Goal: Transaction & Acquisition: Purchase product/service

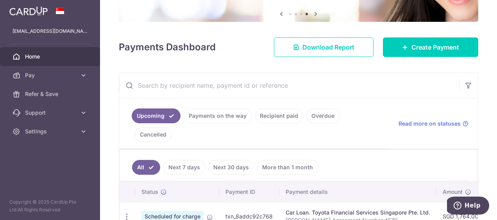
scroll to position [156, 0]
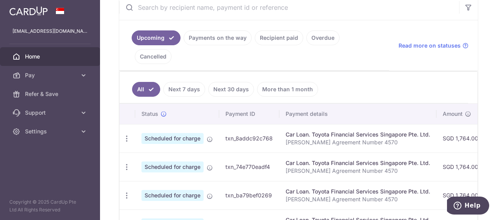
click at [220, 37] on link "Payments on the way" at bounding box center [218, 37] width 68 height 15
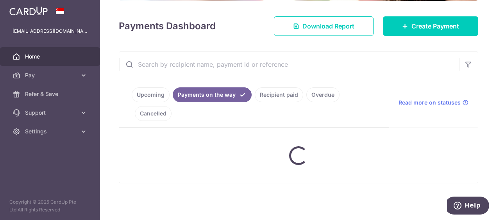
scroll to position [130, 0]
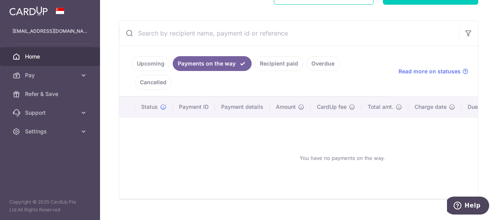
click at [293, 63] on link "Recipient paid" at bounding box center [279, 63] width 48 height 15
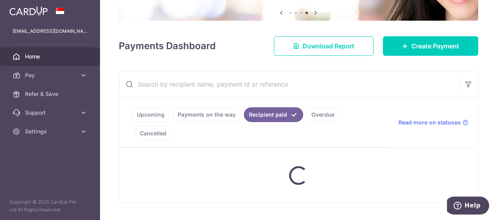
scroll to position [156, 0]
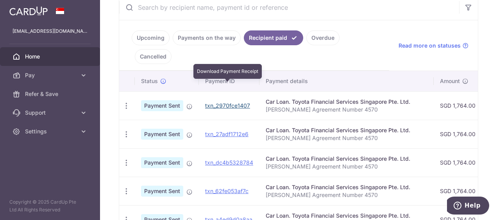
click at [225, 102] on link "txn_2970fce1407" at bounding box center [227, 105] width 45 height 7
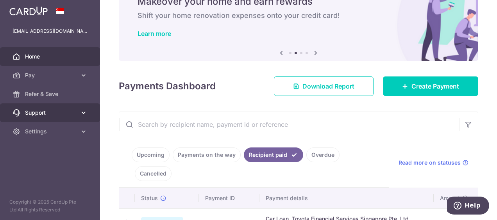
click at [80, 112] on icon at bounding box center [84, 113] width 8 height 8
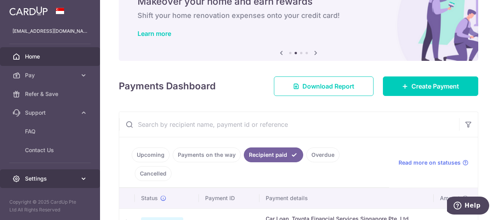
click at [69, 177] on span "Settings" at bounding box center [51, 179] width 52 height 8
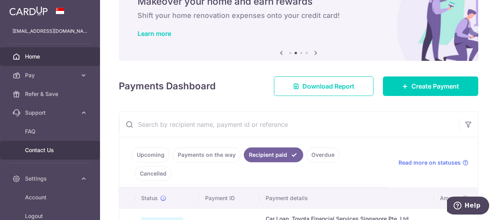
scroll to position [46, 0]
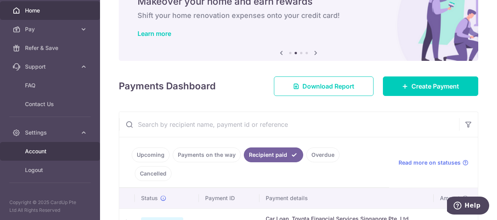
click at [48, 152] on span "Account" at bounding box center [51, 152] width 52 height 8
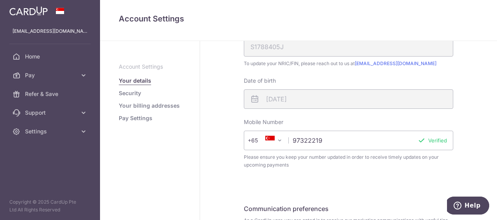
scroll to position [281, 0]
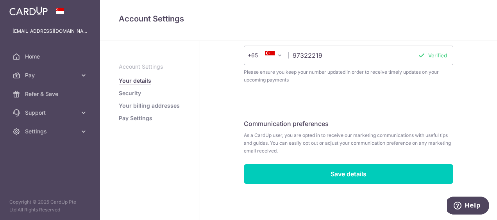
click at [139, 116] on link "Pay Settings" at bounding box center [136, 118] width 34 height 8
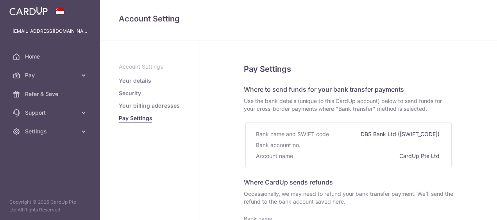
select select
click at [131, 91] on link "Security" at bounding box center [130, 93] width 22 height 8
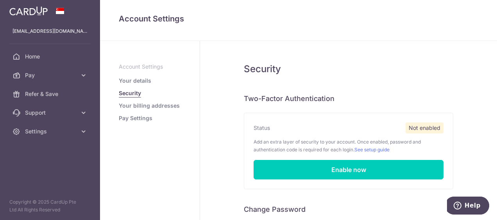
click at [130, 80] on link "Your details" at bounding box center [135, 81] width 32 height 8
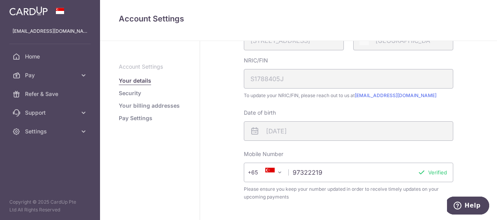
scroll to position [124, 0]
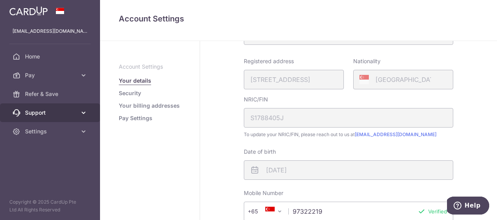
click at [69, 112] on span "Support" at bounding box center [51, 113] width 52 height 8
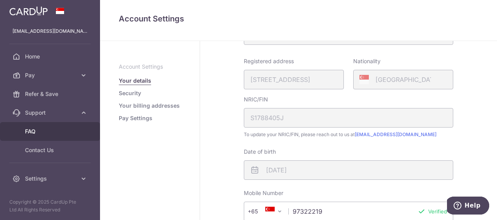
click at [39, 133] on span "FAQ" at bounding box center [51, 132] width 52 height 8
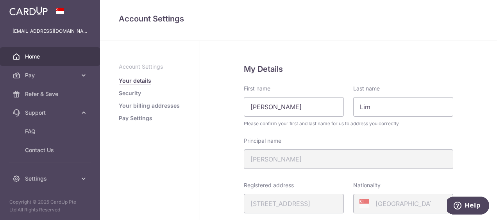
drag, startPoint x: 31, startPoint y: 55, endPoint x: 113, endPoint y: 81, distance: 86.4
click at [31, 55] on span "Home" at bounding box center [51, 57] width 52 height 8
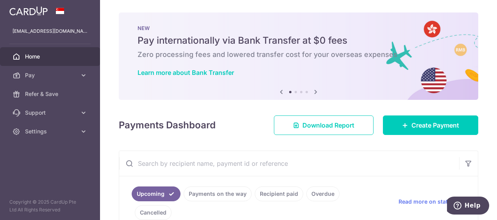
click at [312, 91] on icon at bounding box center [315, 92] width 9 height 10
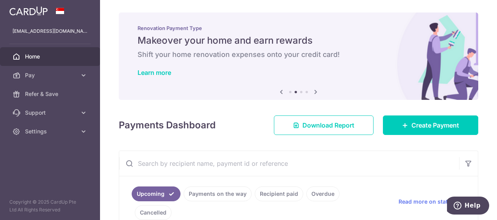
click at [312, 91] on icon at bounding box center [315, 92] width 9 height 10
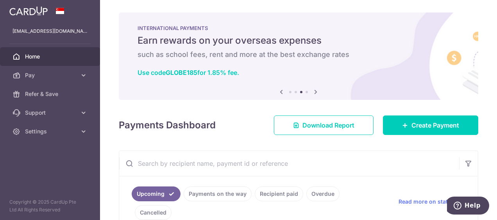
click at [312, 91] on icon at bounding box center [315, 92] width 9 height 10
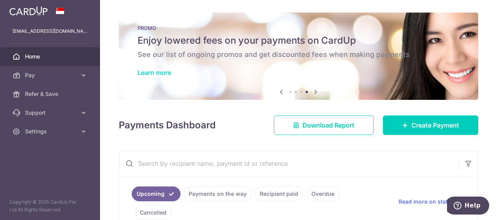
click at [153, 69] on link "Learn more" at bounding box center [155, 73] width 34 height 8
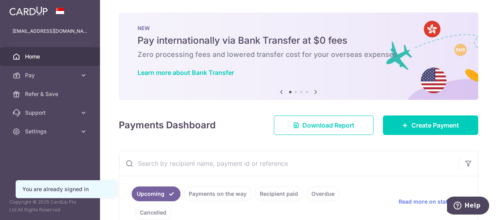
scroll to position [117, 0]
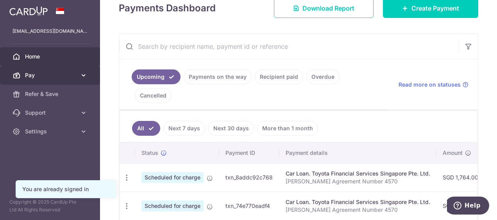
click at [69, 75] on span "Pay" at bounding box center [51, 75] width 52 height 8
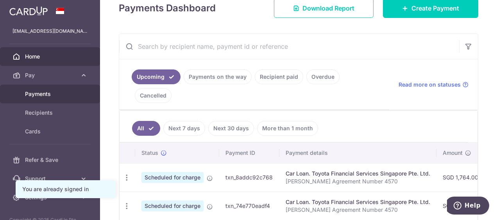
click at [42, 94] on span "Payments" at bounding box center [51, 94] width 52 height 8
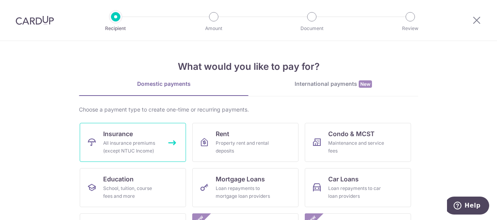
click at [127, 141] on div "All insurance premiums (except NTUC Income)" at bounding box center [131, 147] width 56 height 16
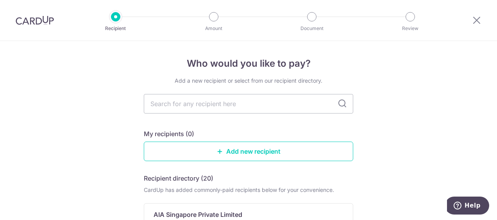
click at [339, 102] on icon at bounding box center [342, 103] width 9 height 9
click at [238, 105] on input "text" at bounding box center [248, 104] width 209 height 20
type input "aia"
click at [341, 103] on icon at bounding box center [342, 103] width 9 height 9
click at [415, 138] on div "Who would you like to pay? Add a new recipient or select from our recipient dir…" at bounding box center [248, 192] width 497 height 303
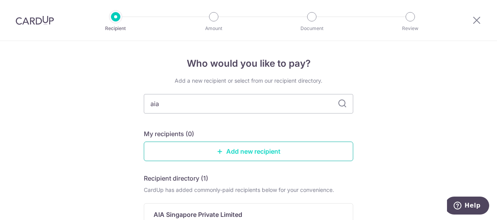
click at [220, 148] on icon at bounding box center [220, 151] width 6 height 6
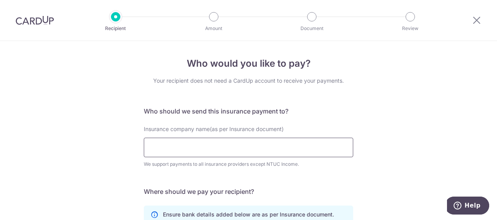
click at [233, 147] on input "Insurance company name(as per Insurance document)" at bounding box center [248, 148] width 209 height 20
type input "aia"
click at [322, 96] on div "Who would you like to pay? Your recipient does not need a CardUp account to rec…" at bounding box center [248, 201] width 209 height 289
click at [475, 23] on icon at bounding box center [476, 20] width 9 height 10
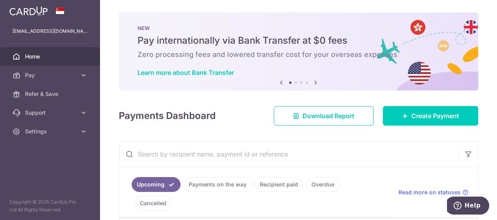
click at [57, 54] on span "Home" at bounding box center [51, 57] width 52 height 8
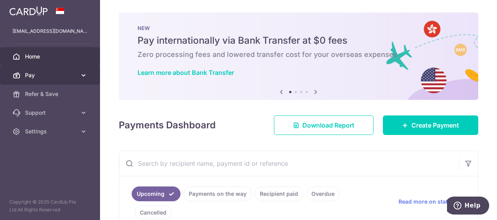
click at [61, 73] on span "Pay" at bounding box center [51, 75] width 52 height 8
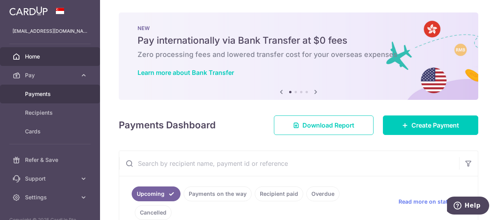
click at [46, 93] on span "Payments" at bounding box center [51, 94] width 52 height 8
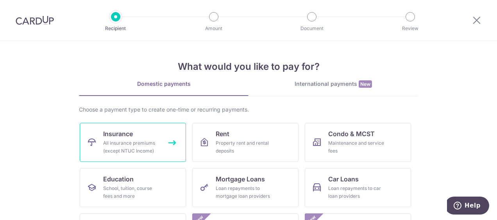
click at [169, 142] on link "Insurance All insurance premiums (except NTUC Income)" at bounding box center [133, 142] width 106 height 39
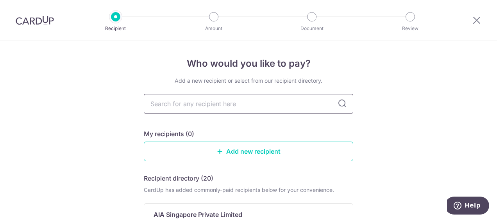
click at [223, 103] on input "text" at bounding box center [248, 104] width 209 height 20
type input "aia"
click at [338, 103] on icon at bounding box center [342, 103] width 9 height 9
click at [342, 105] on icon at bounding box center [342, 103] width 9 height 9
click at [350, 107] on input "aia" at bounding box center [248, 104] width 209 height 20
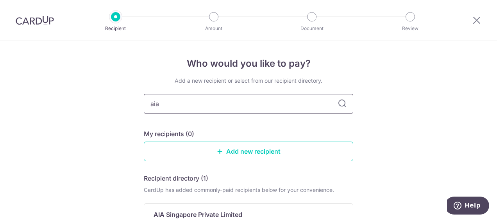
click at [350, 107] on input "aia" at bounding box center [248, 104] width 209 height 20
click at [338, 100] on icon at bounding box center [342, 103] width 9 height 9
click at [209, 100] on input "aia" at bounding box center [248, 104] width 209 height 20
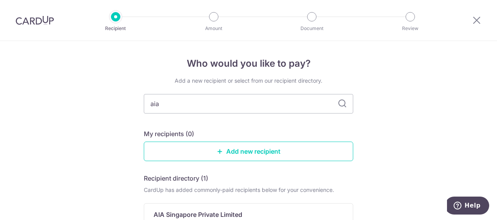
click at [343, 103] on icon at bounding box center [342, 103] width 9 height 9
click at [402, 85] on div "Who would you like to pay? Add a new recipient or select from our recipient dir…" at bounding box center [248, 192] width 497 height 303
click at [145, 116] on div "Add a new recipient or select from our recipient directory. aia My recipients (…" at bounding box center [248, 192] width 209 height 230
click at [164, 104] on input "aia" at bounding box center [248, 104] width 209 height 20
type input "a"
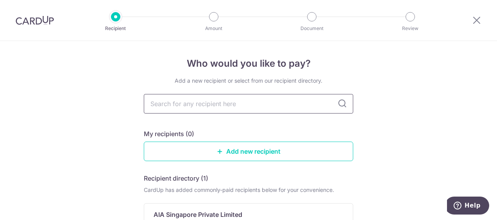
type input "a"
type input "American Inter"
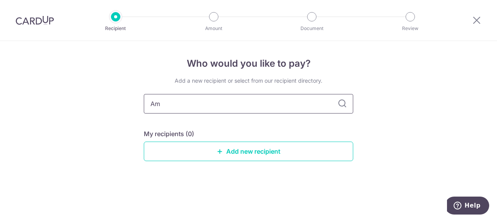
type input "A"
type input "AIA"
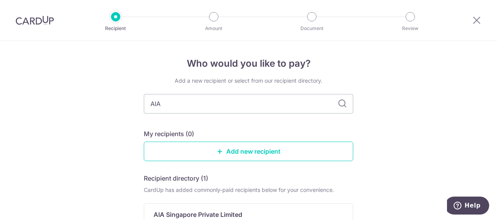
scroll to position [78, 0]
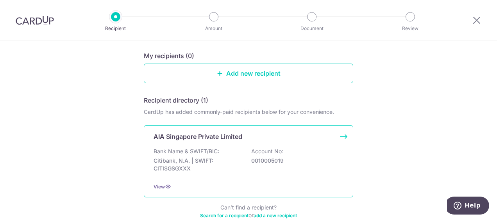
click at [198, 141] on div "AIA Singapore Private Limited Bank Name & SWIFT/BIC: Citibank, N.A. | SWIFT: CI…" at bounding box center [248, 161] width 209 height 72
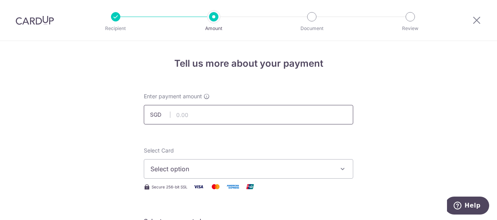
click at [184, 117] on input "text" at bounding box center [248, 115] width 209 height 20
type input "637.70"
click at [215, 162] on button "Select option" at bounding box center [248, 169] width 209 height 20
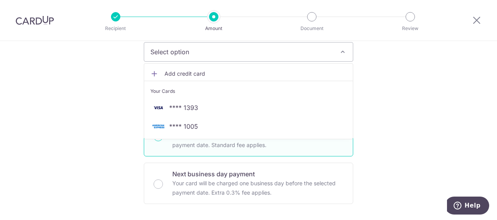
scroll to position [39, 0]
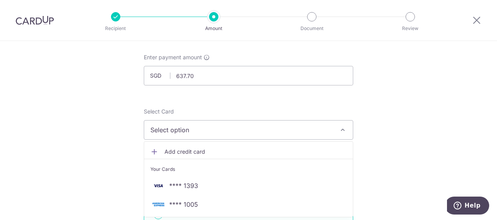
click at [191, 127] on span "Select option" at bounding box center [241, 129] width 182 height 9
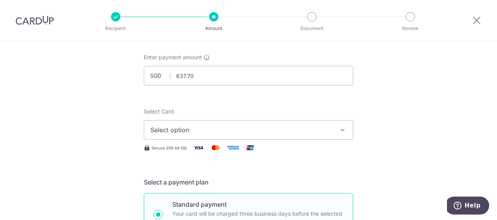
click at [215, 146] on img at bounding box center [216, 148] width 16 height 10
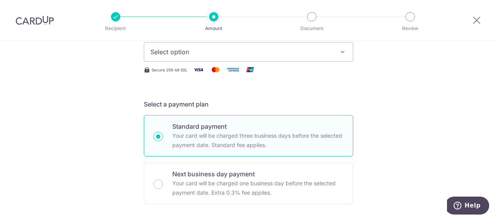
click at [339, 50] on icon "button" at bounding box center [343, 52] width 8 height 8
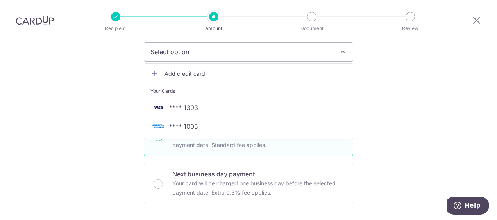
click at [184, 76] on span "Add credit card" at bounding box center [255, 74] width 182 height 8
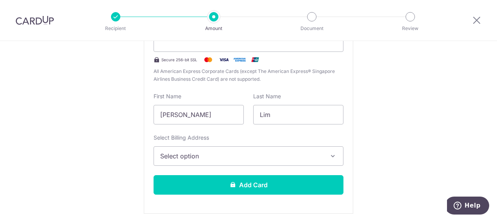
scroll to position [234, 0]
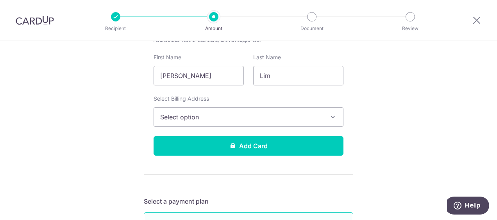
click at [329, 116] on icon "button" at bounding box center [333, 117] width 8 height 8
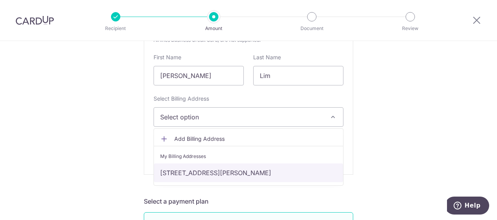
click at [206, 173] on link "5, LORNIE WALK, DIRECTOR, Singapore-298661" at bounding box center [248, 173] width 189 height 19
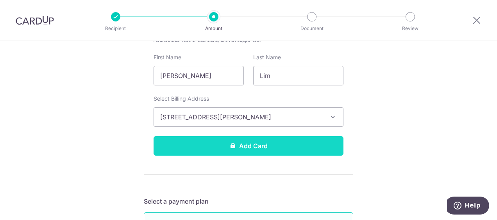
click at [241, 143] on button "Add Card" at bounding box center [249, 146] width 190 height 20
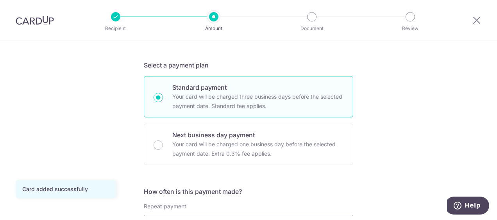
scroll to position [234, 0]
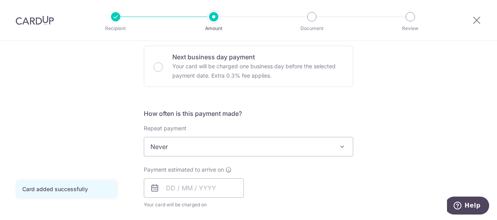
click at [340, 147] on span at bounding box center [342, 146] width 9 height 9
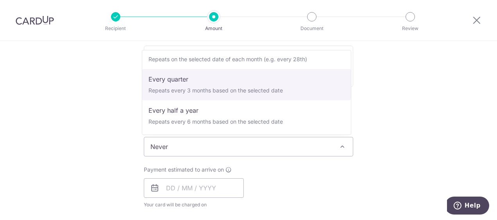
scroll to position [109, 0]
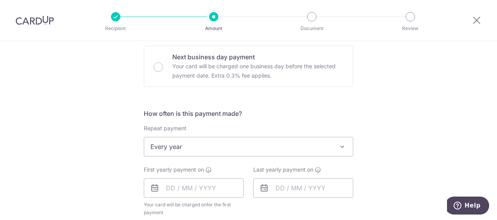
click at [342, 145] on span at bounding box center [342, 146] width 9 height 9
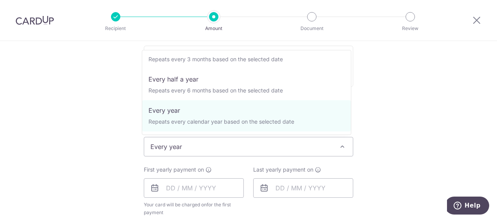
scroll to position [0, 0]
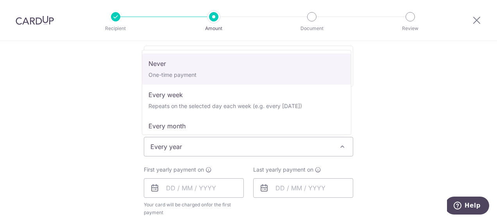
select select "1"
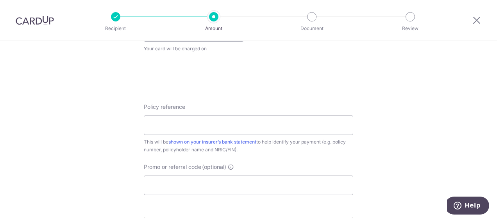
scroll to position [352, 0]
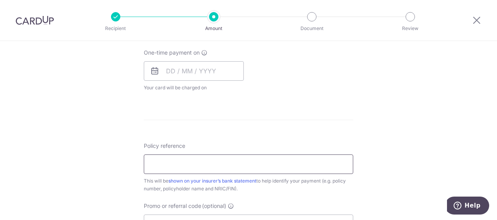
click at [177, 161] on input "Policy reference" at bounding box center [248, 165] width 209 height 20
type input "E220646354"
click at [302, 111] on form "Enter payment amount SGD 637.70 637.70 Card added successfully Select Card ****…" at bounding box center [248, 50] width 209 height 618
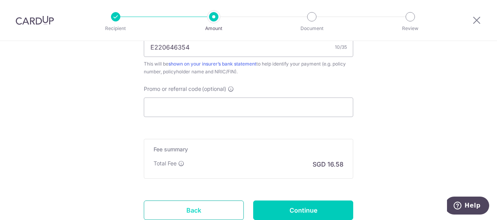
scroll to position [526, 0]
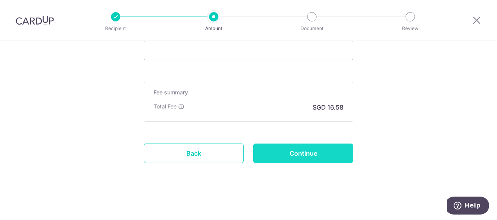
click at [301, 154] on input "Continue" at bounding box center [303, 154] width 100 height 20
type input "Create Schedule"
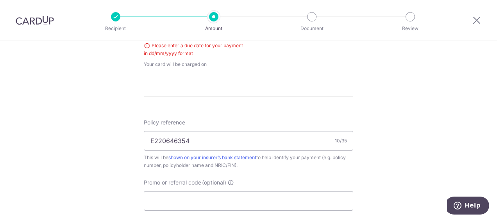
scroll to position [277, 0]
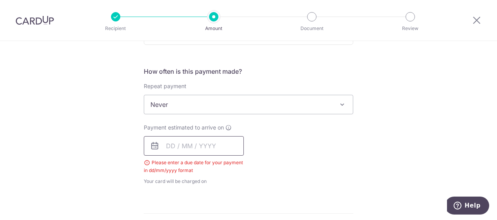
click at [164, 142] on input "text" at bounding box center [194, 146] width 100 height 20
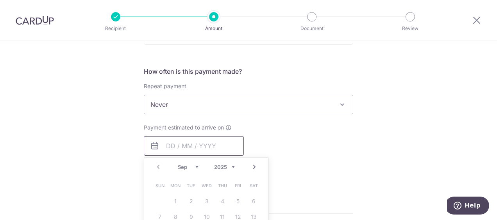
scroll to position [355, 0]
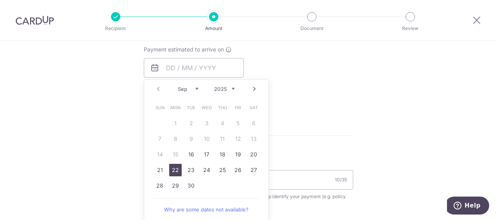
click at [173, 171] on link "22" at bounding box center [175, 170] width 13 height 13
type input "[DATE]"
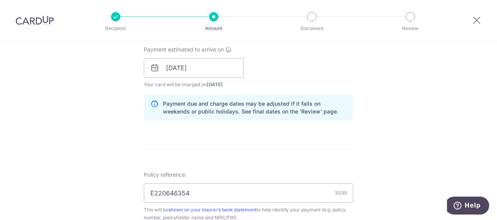
click at [234, 161] on form "Enter payment amount SGD 637.70 637.70 Select Card **** 4709 Add credit card Yo…" at bounding box center [248, 63] width 209 height 650
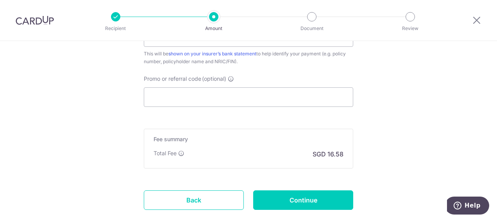
scroll to position [558, 0]
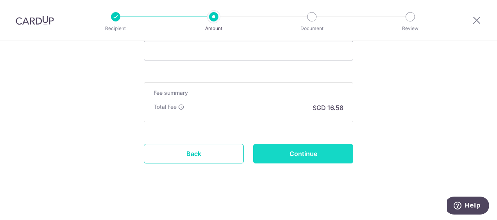
click at [318, 153] on input "Continue" at bounding box center [303, 154] width 100 height 20
type input "Create Schedule"
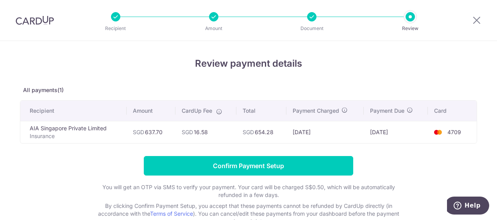
scroll to position [51, 0]
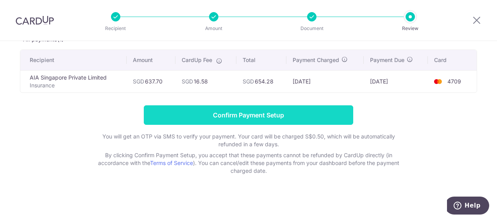
click at [256, 116] on input "Confirm Payment Setup" at bounding box center [248, 115] width 209 height 20
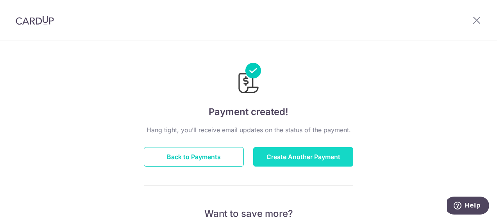
click at [293, 154] on button "Create Another Payment" at bounding box center [303, 157] width 100 height 20
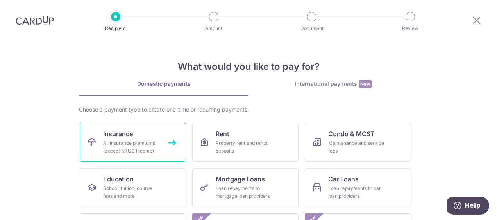
click at [125, 148] on div "All insurance premiums (except NTUC Income)" at bounding box center [131, 147] width 56 height 16
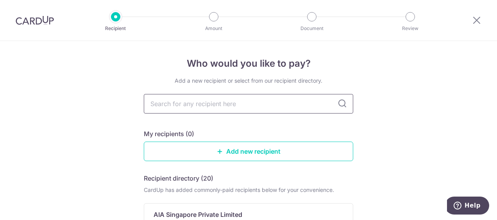
click at [300, 104] on input "text" at bounding box center [248, 104] width 209 height 20
type input "aia"
click at [338, 105] on icon at bounding box center [342, 103] width 9 height 9
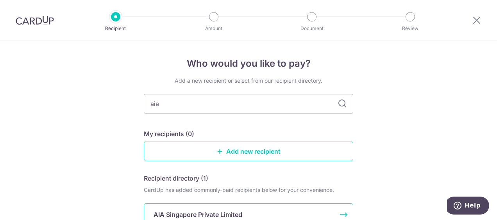
scroll to position [78, 0]
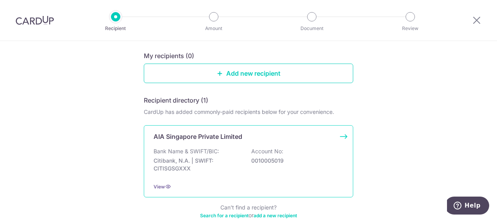
click at [209, 151] on p "Bank Name & SWIFT/BIC:" at bounding box center [187, 152] width 66 height 8
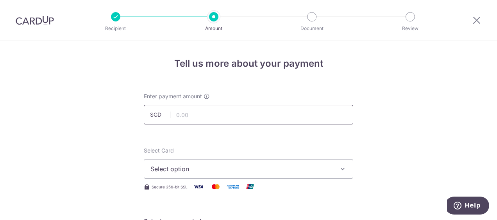
click at [186, 115] on input "text" at bounding box center [248, 115] width 209 height 20
type input "215.96"
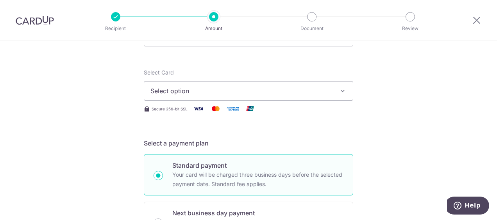
click at [342, 92] on icon "button" at bounding box center [343, 91] width 8 height 8
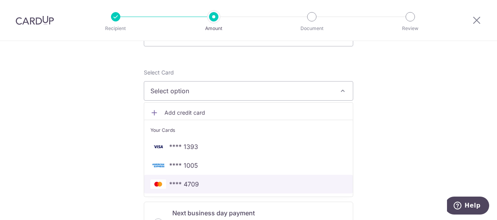
click at [213, 179] on link "**** 4709" at bounding box center [248, 184] width 209 height 19
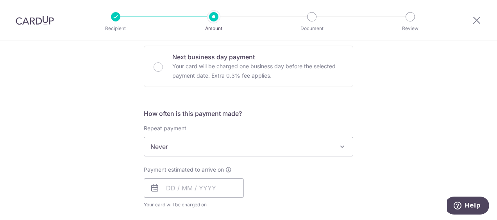
scroll to position [273, 0]
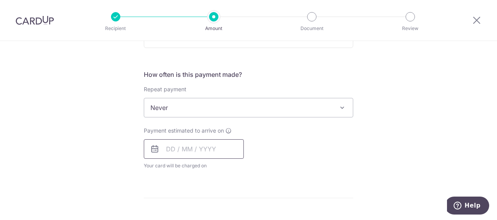
click at [165, 147] on input "text" at bounding box center [194, 149] width 100 height 20
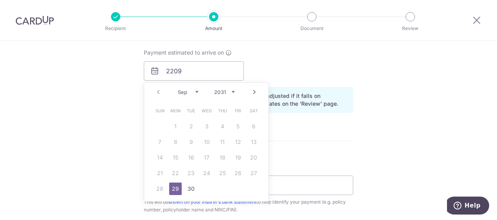
click at [315, 134] on form "Enter payment amount SGD 215.96 215.96 Select Card **** 4709 Add credit card Yo…" at bounding box center [248, 61] width 209 height 640
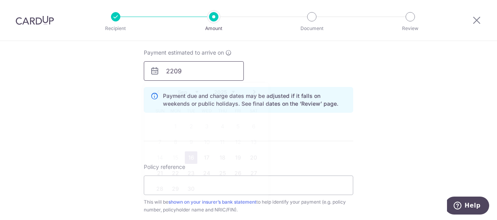
click at [189, 70] on input "2209" at bounding box center [194, 71] width 100 height 20
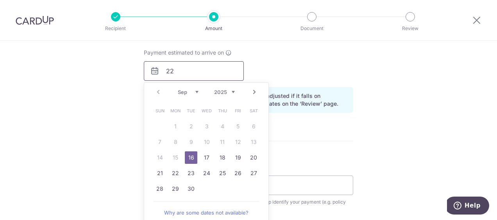
type input "2"
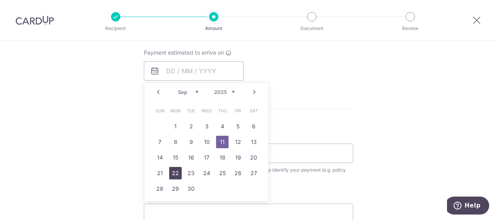
click at [172, 170] on link "22" at bounding box center [175, 173] width 13 height 13
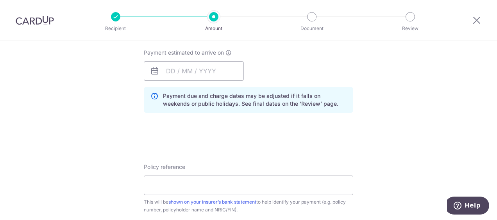
click at [379, 140] on div "Tell us more about your payment Enter payment amount SGD 215.96 215.96 Select C…" at bounding box center [248, 53] width 497 height 728
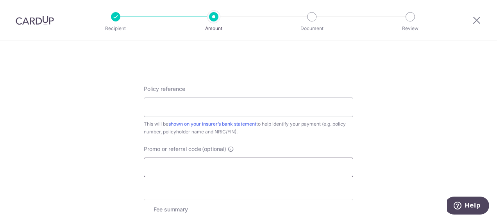
scroll to position [391, 0]
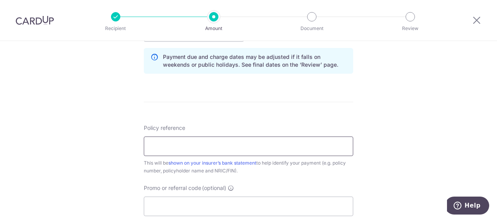
click at [163, 148] on input "Policy reference" at bounding box center [248, 147] width 209 height 20
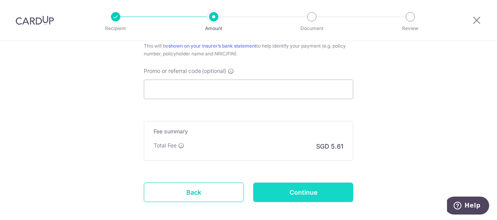
type input "E224932433"
click at [316, 190] on input "Continue" at bounding box center [303, 193] width 100 height 20
type input "Create Schedule"
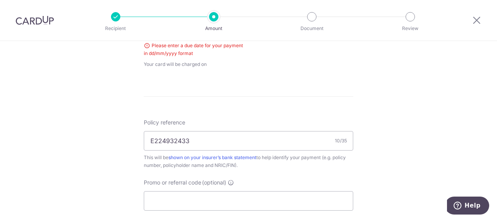
scroll to position [277, 0]
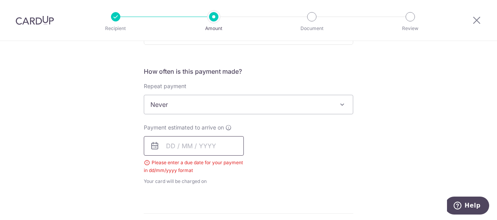
click at [172, 146] on input "text" at bounding box center [194, 146] width 100 height 20
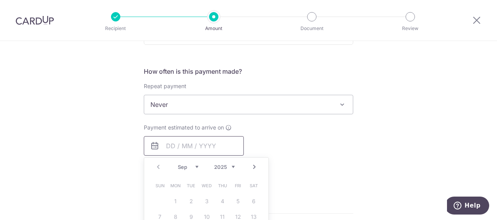
scroll to position [355, 0]
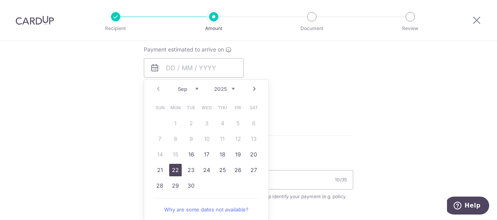
click at [171, 168] on link "22" at bounding box center [175, 170] width 13 height 13
type input "[DATE]"
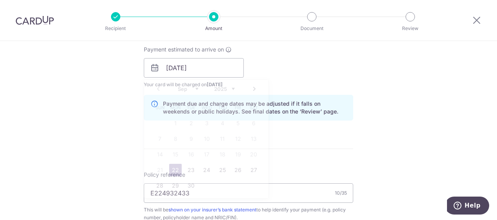
click at [171, 168] on form "Enter payment amount SGD 215.96 215.96 Select Card **** 4709 Add credit card Yo…" at bounding box center [248, 63] width 209 height 650
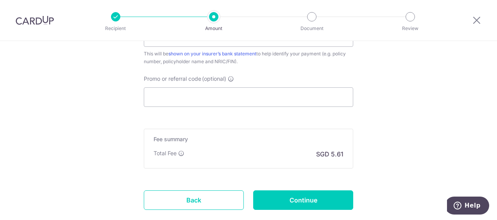
scroll to position [558, 0]
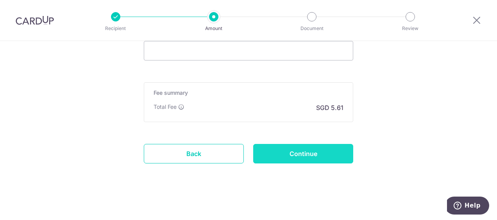
click at [292, 156] on input "Continue" at bounding box center [303, 154] width 100 height 20
type input "Create Schedule"
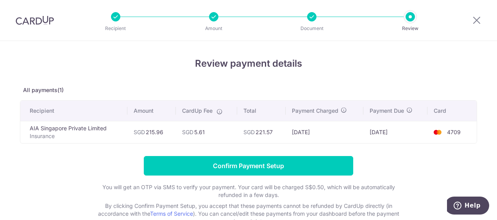
scroll to position [39, 0]
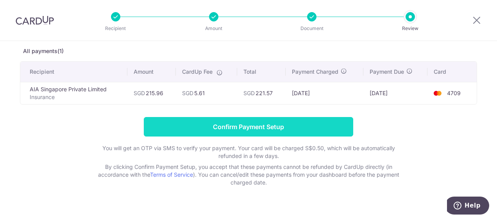
click at [246, 124] on input "Confirm Payment Setup" at bounding box center [248, 127] width 209 height 20
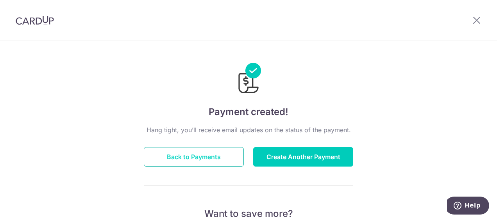
click at [195, 156] on button "Back to Payments" at bounding box center [194, 157] width 100 height 20
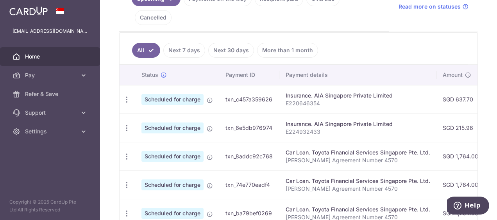
scroll to position [39, 0]
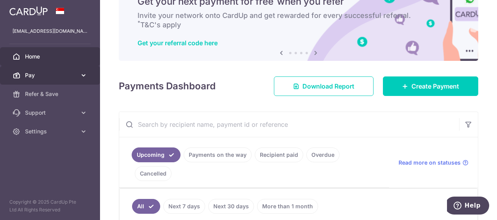
click at [80, 70] on link "Pay" at bounding box center [50, 75] width 100 height 19
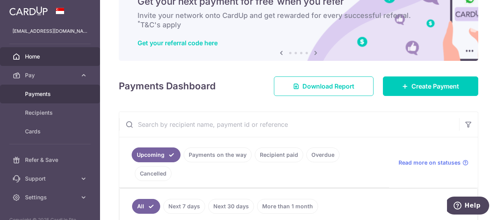
click at [45, 95] on span "Payments" at bounding box center [51, 94] width 52 height 8
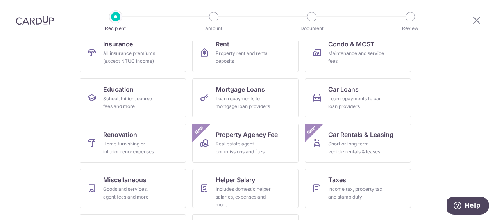
scroll to position [129, 0]
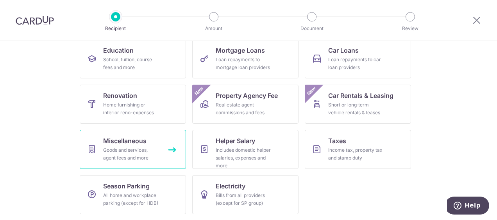
click at [145, 147] on div "Goods and services, agent fees and more" at bounding box center [131, 155] width 56 height 16
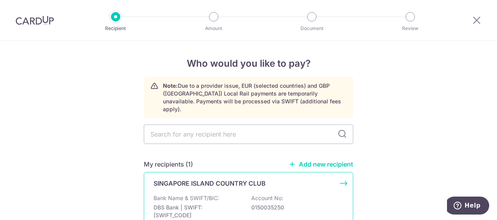
scroll to position [78, 0]
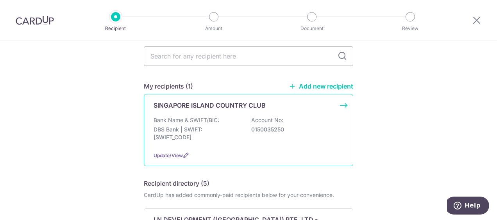
click at [256, 116] on p "Account No:" at bounding box center [267, 120] width 32 height 8
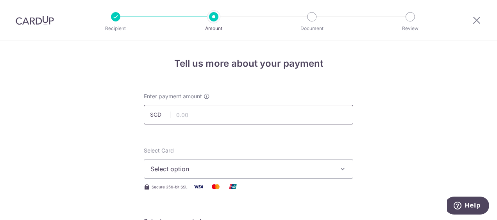
click at [217, 119] on input "text" at bounding box center [248, 115] width 209 height 20
type input "300.00"
click at [332, 167] on button "Select option" at bounding box center [248, 169] width 209 height 20
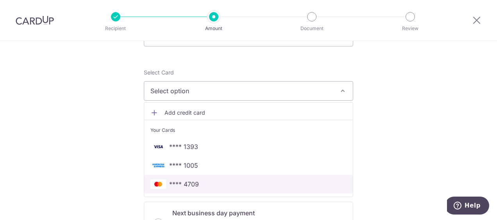
click at [209, 184] on span "**** 4709" at bounding box center [248, 184] width 196 height 9
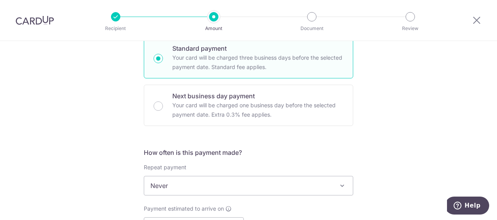
scroll to position [273, 0]
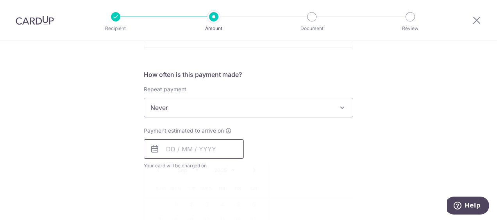
click at [175, 148] on input "text" at bounding box center [194, 149] width 100 height 20
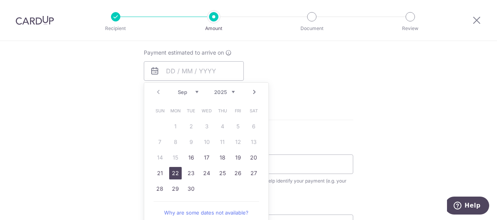
click at [175, 169] on link "22" at bounding box center [175, 173] width 13 height 13
type input "[DATE]"
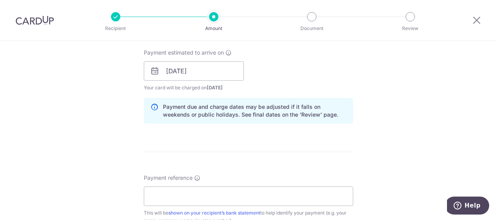
click at [364, 145] on div "Tell us more about your payment Enter payment amount SGD 300.00 300.00 Select C…" at bounding box center [248, 58] width 497 height 739
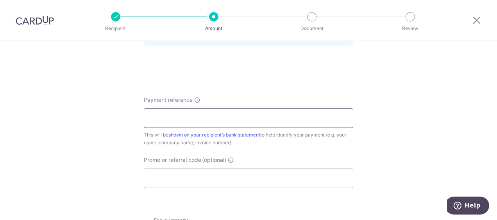
click at [189, 119] on input "Payment reference" at bounding box center [248, 119] width 209 height 20
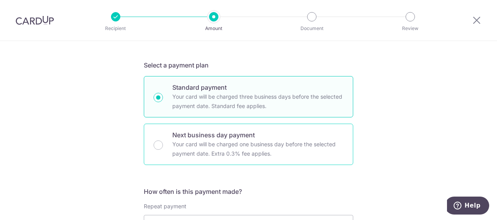
scroll to position [0, 0]
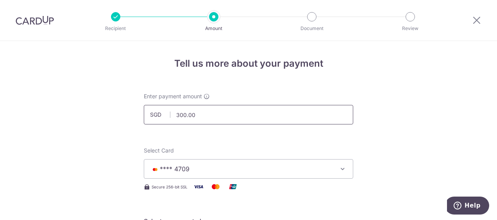
type input "L0267600"
drag, startPoint x: 208, startPoint y: 113, endPoint x: 153, endPoint y: 113, distance: 54.7
click at [153, 113] on div "SGD 300.00 300.00" at bounding box center [248, 115] width 209 height 20
type input "150.00"
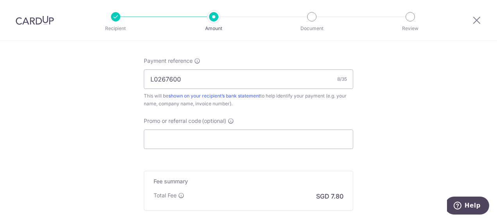
scroll to position [558, 0]
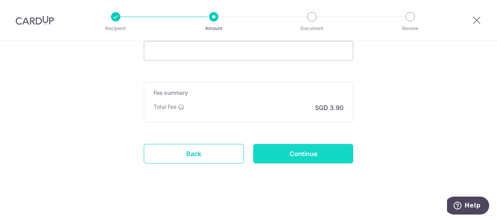
click at [311, 150] on input "Continue" at bounding box center [303, 154] width 100 height 20
type input "Create Schedule"
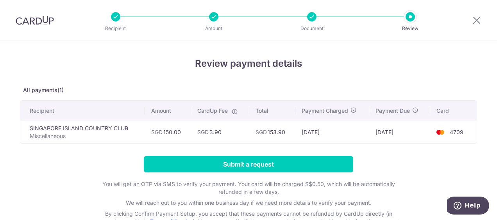
scroll to position [59, 0]
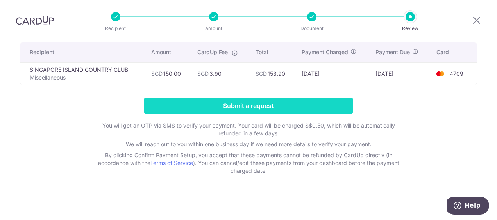
click at [238, 103] on input "Submit a request" at bounding box center [248, 106] width 209 height 16
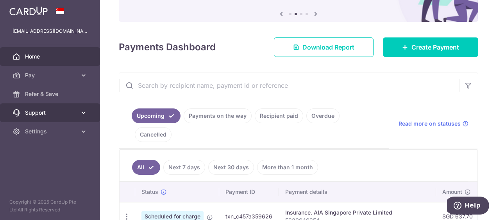
scroll to position [117, 0]
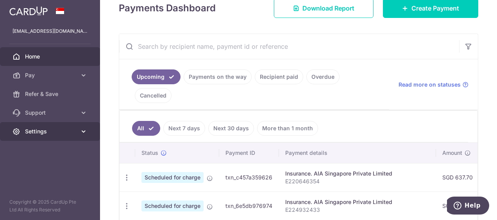
click at [57, 133] on span "Settings" at bounding box center [51, 132] width 52 height 8
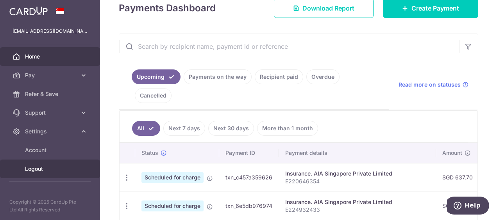
click at [32, 166] on span "Logout" at bounding box center [51, 169] width 52 height 8
